Goal: Find specific page/section: Find specific page/section

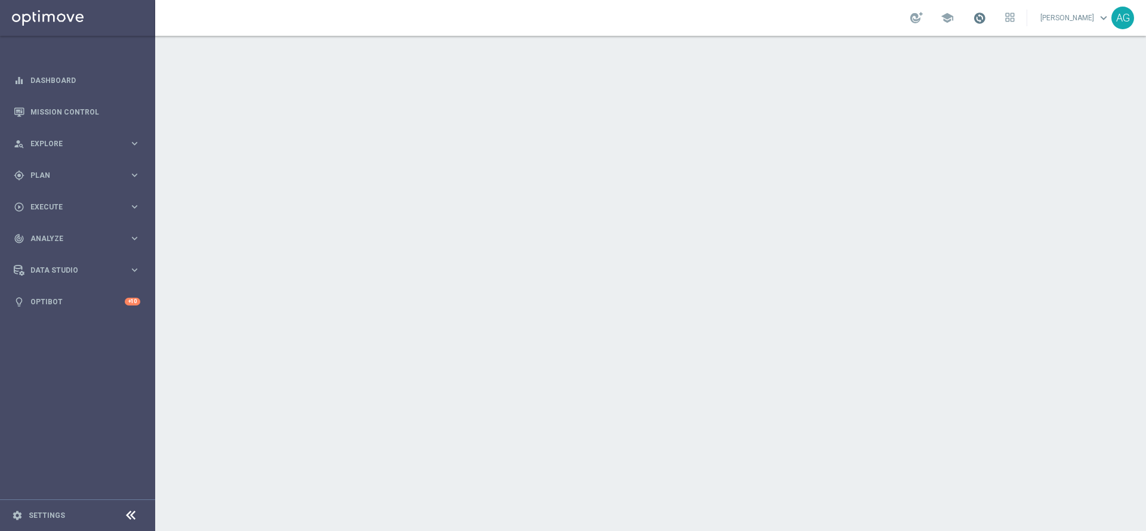
click at [1039, 21] on link "[PERSON_NAME] keyboard_arrow_down" at bounding box center [1075, 18] width 72 height 18
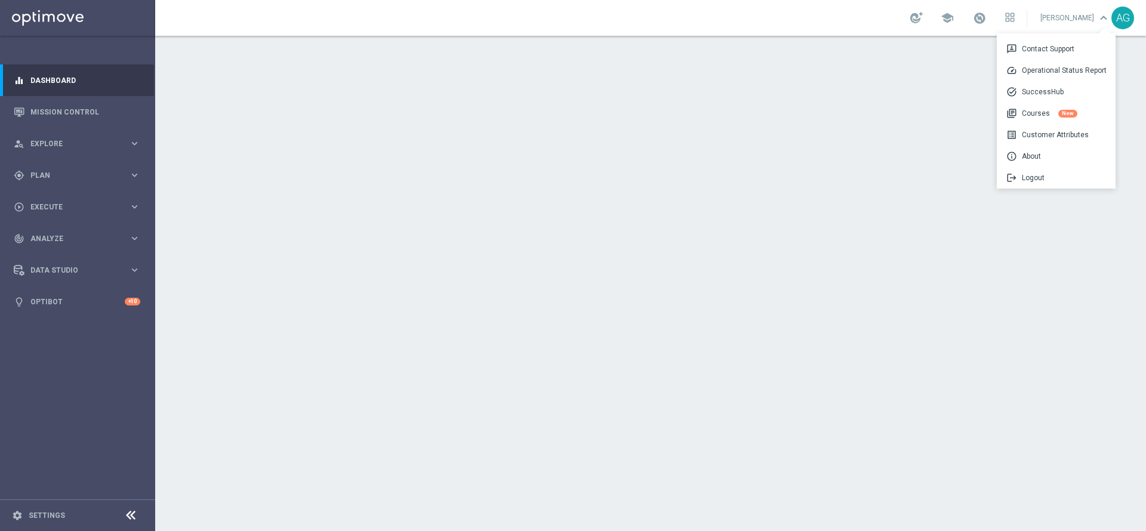
click at [986, 48] on div at bounding box center [650, 283] width 991 height 495
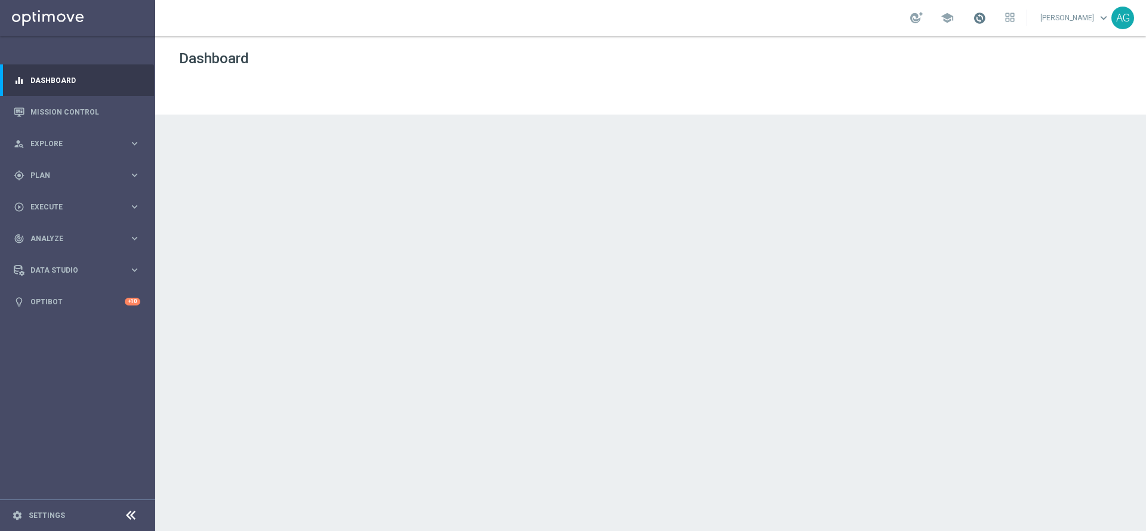
click at [973, 22] on span at bounding box center [979, 17] width 13 height 13
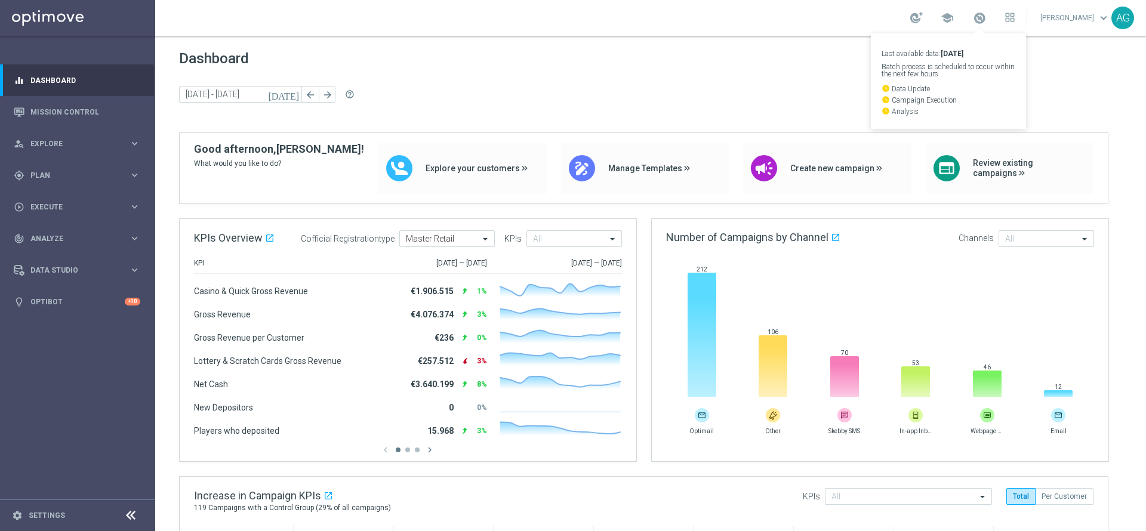
click at [827, 16] on div "school Last available data: [DATE] Batch process is scheduled to occur within t…" at bounding box center [650, 18] width 991 height 36
